Goal: Task Accomplishment & Management: Manage account settings

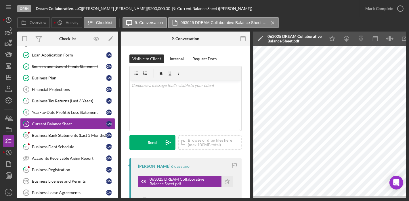
scroll to position [0, 19]
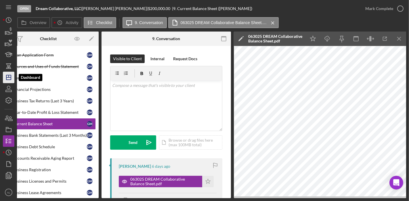
click at [9, 78] on icon "Icon/Dashboard" at bounding box center [8, 77] width 14 height 14
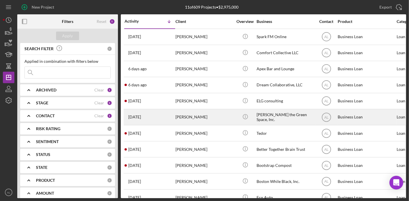
click at [204, 120] on div "[PERSON_NAME]" at bounding box center [203, 117] width 57 height 15
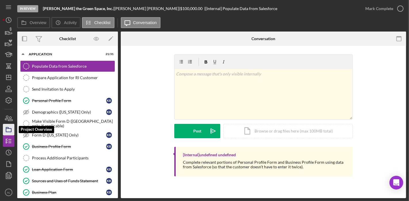
click at [8, 129] on icon "button" at bounding box center [8, 130] width 14 height 14
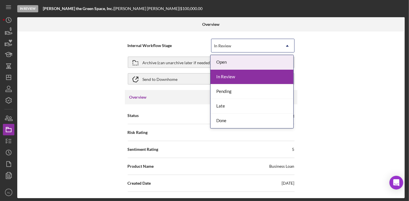
click at [285, 48] on icon "Icon/Dropdown Arrow" at bounding box center [287, 46] width 14 height 14
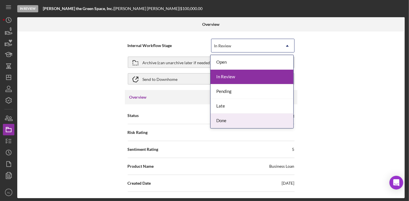
click at [253, 119] on div "Done" at bounding box center [251, 121] width 83 height 15
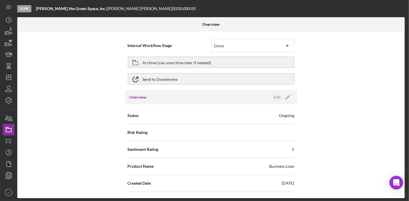
click at [289, 117] on div "Ongoing" at bounding box center [286, 116] width 15 height 6
click at [289, 97] on icon "Icon/Edit" at bounding box center [287, 97] width 14 height 14
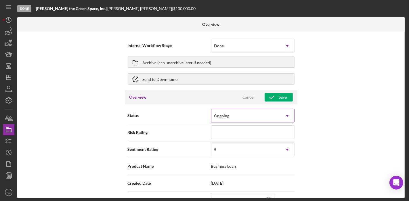
click at [283, 116] on icon "Icon/Dropdown Arrow" at bounding box center [287, 116] width 14 height 14
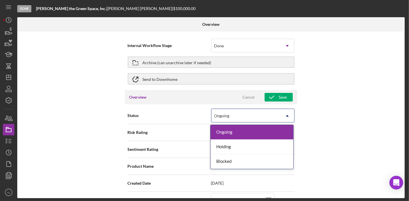
click at [307, 112] on div "Internal Workflow Stage Done Icon/Dropdown Arrow Archive (can unarchive later i…" at bounding box center [210, 115] width 387 height 167
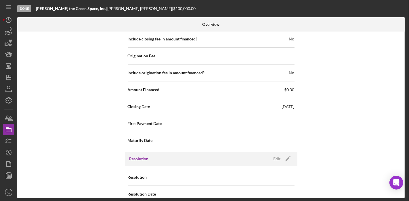
scroll to position [618, 0]
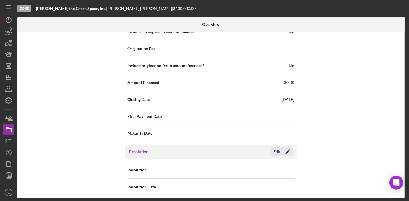
click at [289, 151] on icon "Icon/Edit" at bounding box center [287, 152] width 14 height 14
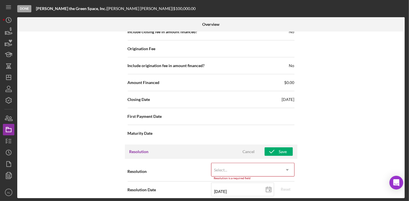
drag, startPoint x: 289, startPoint y: 166, endPoint x: 282, endPoint y: 167, distance: 7.0
click at [282, 167] on icon "Icon/Dropdown Arrow" at bounding box center [287, 171] width 14 height 14
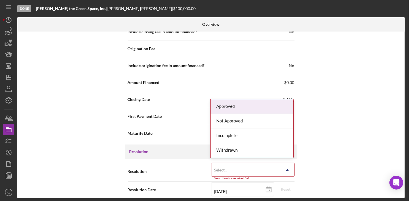
click at [282, 166] on icon "Icon/Dropdown Arrow" at bounding box center [287, 171] width 14 height 14
click at [250, 110] on div "Approved" at bounding box center [251, 106] width 83 height 15
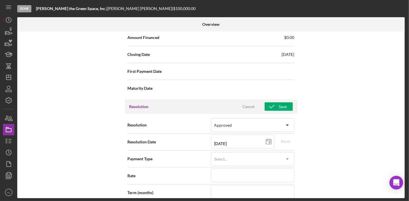
scroll to position [660, 0]
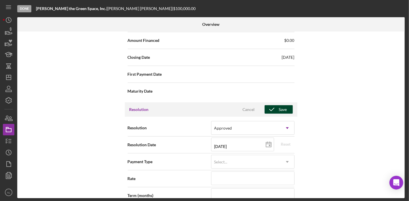
click at [288, 105] on button "Save" at bounding box center [278, 109] width 28 height 9
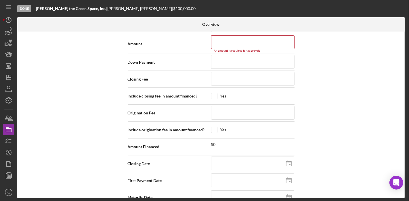
scroll to position [831, 0]
click at [247, 41] on input at bounding box center [252, 42] width 83 height 14
type input "$10,000,000"
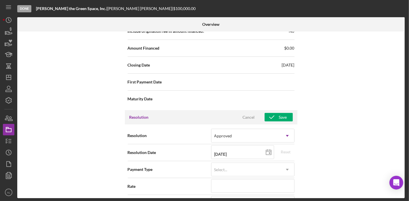
scroll to position [653, 0]
click at [274, 114] on icon "button" at bounding box center [271, 117] width 14 height 14
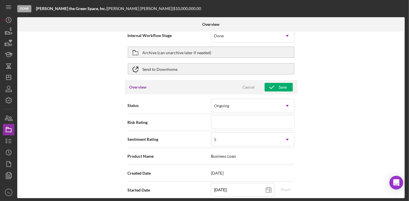
scroll to position [0, 0]
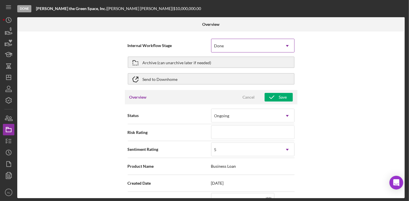
click at [287, 45] on icon "Icon/Dropdown Arrow" at bounding box center [287, 46] width 14 height 14
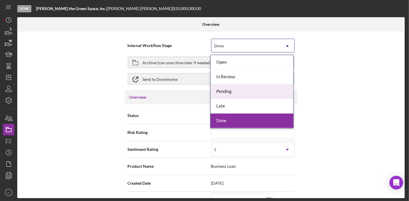
click at [262, 90] on div "Pending" at bounding box center [251, 91] width 83 height 15
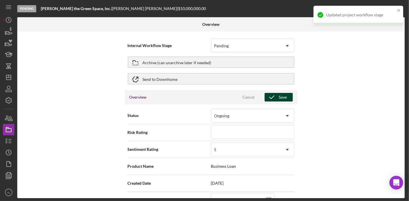
click at [279, 97] on div "Save" at bounding box center [283, 97] width 8 height 9
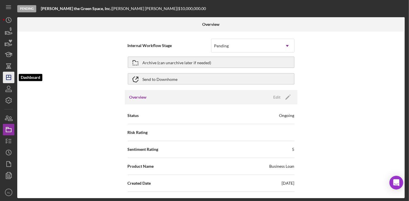
click at [11, 76] on icon "Icon/Dashboard" at bounding box center [8, 77] width 14 height 14
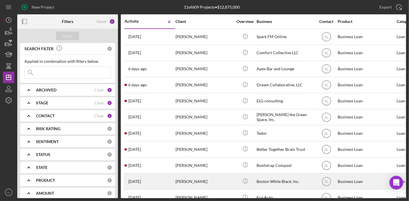
click at [268, 184] on div "Boston While Black, Inc." at bounding box center [284, 181] width 57 height 15
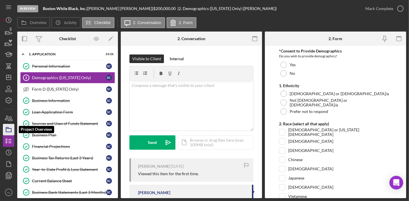
click at [9, 127] on icon "button" at bounding box center [8, 130] width 14 height 14
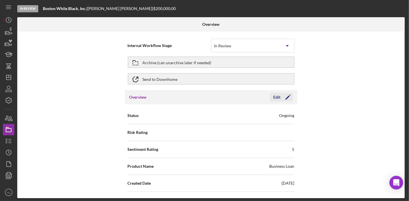
click at [288, 96] on icon "Icon/Edit" at bounding box center [287, 97] width 14 height 14
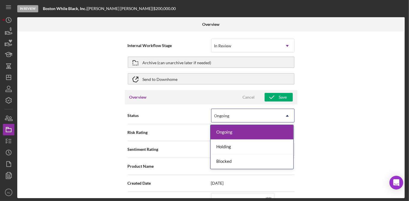
click at [288, 114] on icon "Icon/Dropdown Arrow" at bounding box center [287, 116] width 14 height 14
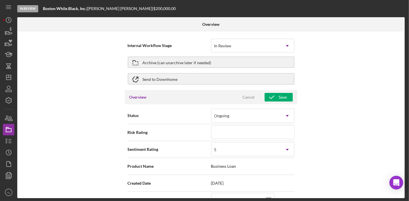
click at [322, 98] on div "Internal Workflow Stage In Review Icon/Dropdown Arrow Archive (can unarchive la…" at bounding box center [210, 115] width 387 height 167
click at [276, 46] on div "In Review" at bounding box center [245, 45] width 69 height 13
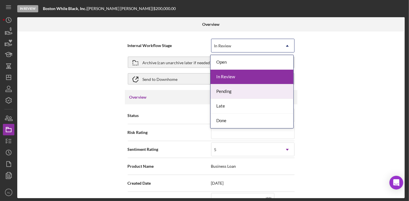
click at [264, 88] on div "Pending" at bounding box center [251, 91] width 83 height 15
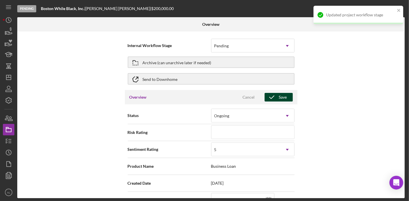
click at [279, 101] on div "Save" at bounding box center [283, 97] width 8 height 9
type textarea "Hello, Don't forget to log in to see the progress of your loan"
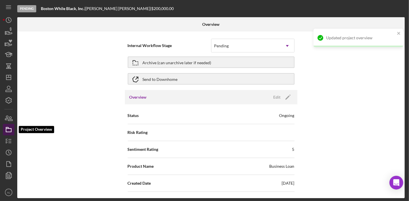
click at [12, 132] on icon "button" at bounding box center [8, 130] width 14 height 14
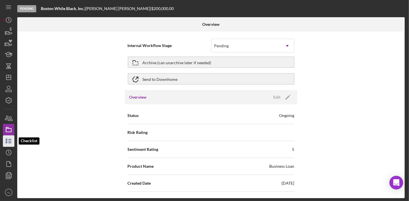
click at [10, 139] on icon "button" at bounding box center [8, 141] width 14 height 14
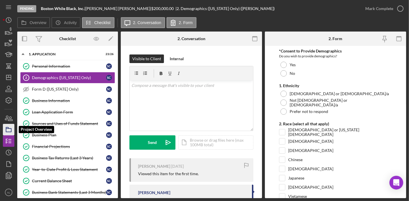
click at [9, 131] on icon "button" at bounding box center [8, 130] width 14 height 14
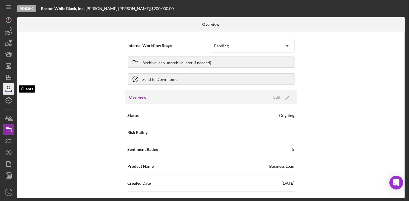
click at [8, 83] on icon "button" at bounding box center [8, 89] width 14 height 14
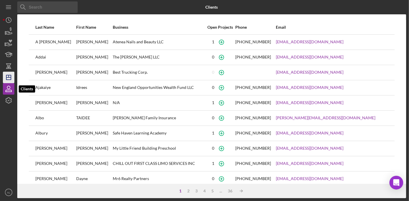
click at [9, 80] on polygon "button" at bounding box center [8, 77] width 5 height 5
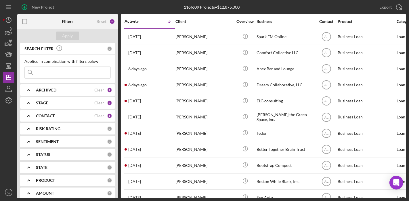
click at [87, 102] on div "STAGE" at bounding box center [65, 103] width 58 height 5
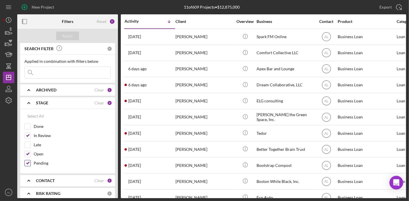
click at [29, 161] on input "Pending" at bounding box center [28, 164] width 6 height 6
checkbox input "false"
click at [67, 34] on div "Apply" at bounding box center [67, 36] width 11 height 9
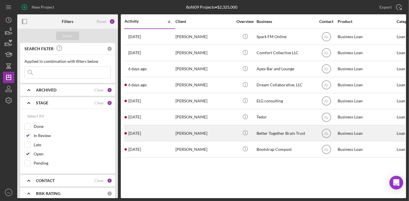
click at [272, 133] on div "Better Together Brain Trust" at bounding box center [284, 133] width 57 height 15
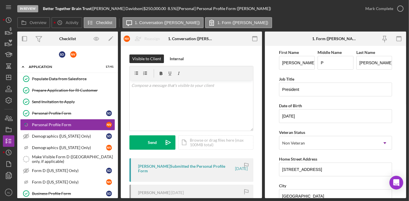
scroll to position [2, 0]
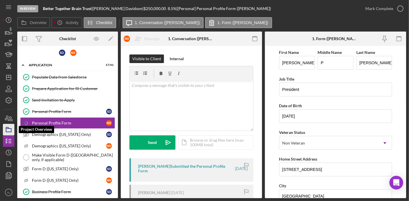
click at [10, 128] on icon "button" at bounding box center [8, 130] width 14 height 14
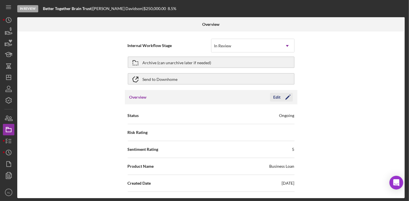
click at [287, 96] on polygon "button" at bounding box center [287, 98] width 4 height 4
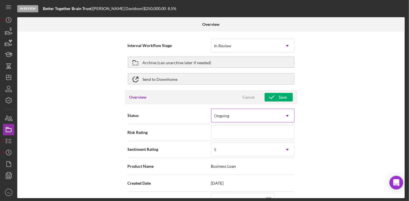
click at [287, 113] on icon "Icon/Dropdown Arrow" at bounding box center [287, 116] width 14 height 14
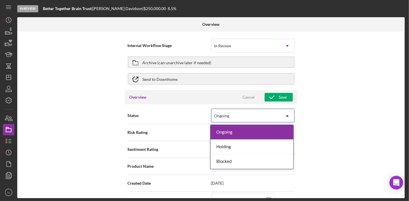
click at [303, 101] on div "Internal Workflow Stage In Review Icon/Dropdown Arrow Archive (can unarchive la…" at bounding box center [210, 115] width 387 height 167
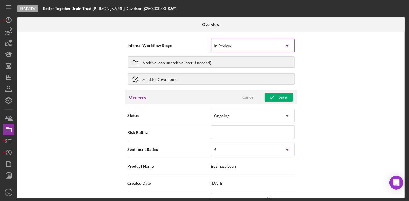
click at [285, 48] on icon "Icon/Dropdown Arrow" at bounding box center [287, 46] width 14 height 14
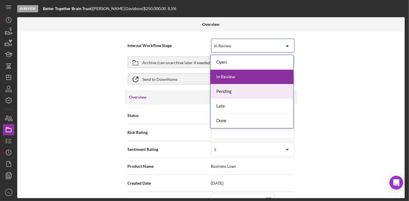
click at [270, 86] on div "Pending" at bounding box center [251, 91] width 83 height 15
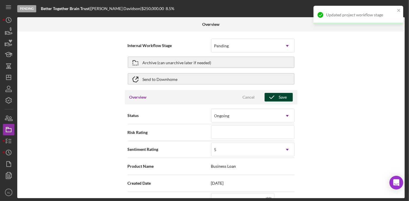
click at [277, 97] on icon "button" at bounding box center [271, 97] width 14 height 14
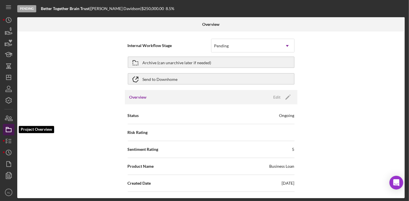
click at [10, 131] on icon "button" at bounding box center [8, 130] width 14 height 14
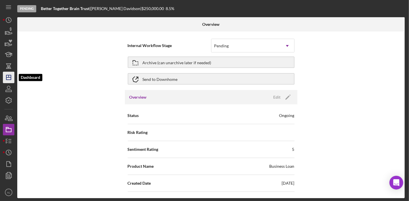
click at [6, 80] on polygon "button" at bounding box center [8, 77] width 5 height 5
